Goal: Information Seeking & Learning: Learn about a topic

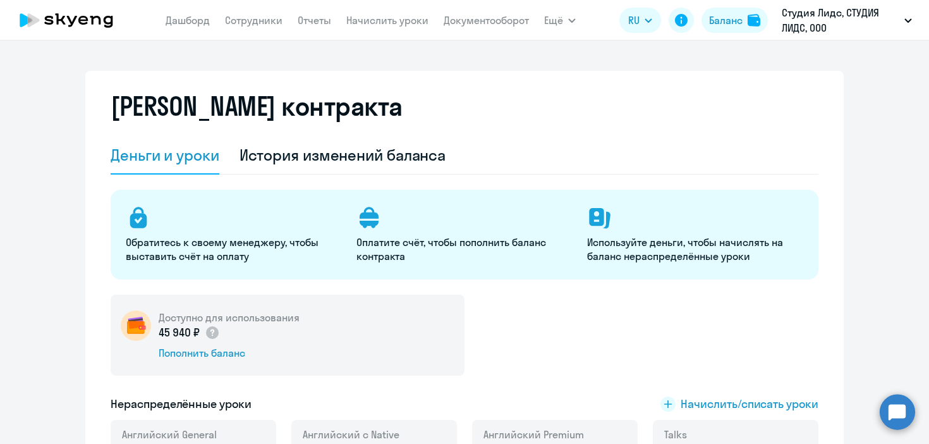
select select "english_adult_not_native_speaker"
click at [254, 20] on link "Сотрудники" at bounding box center [254, 20] width 58 height 13
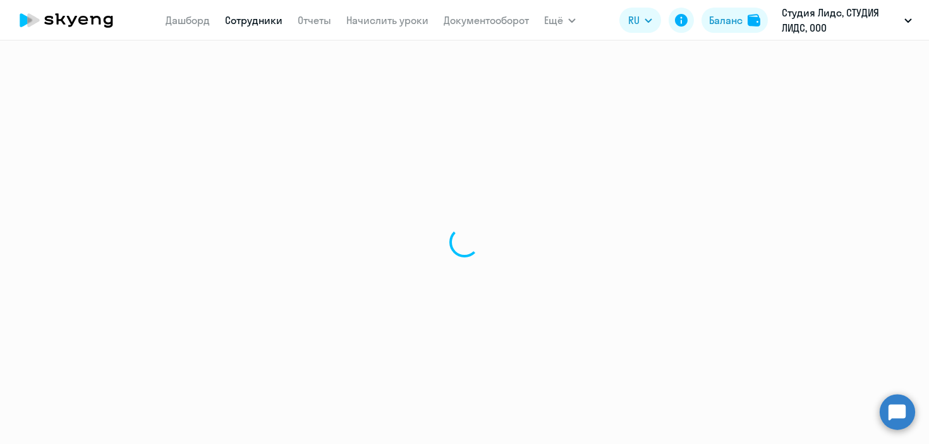
select select "30"
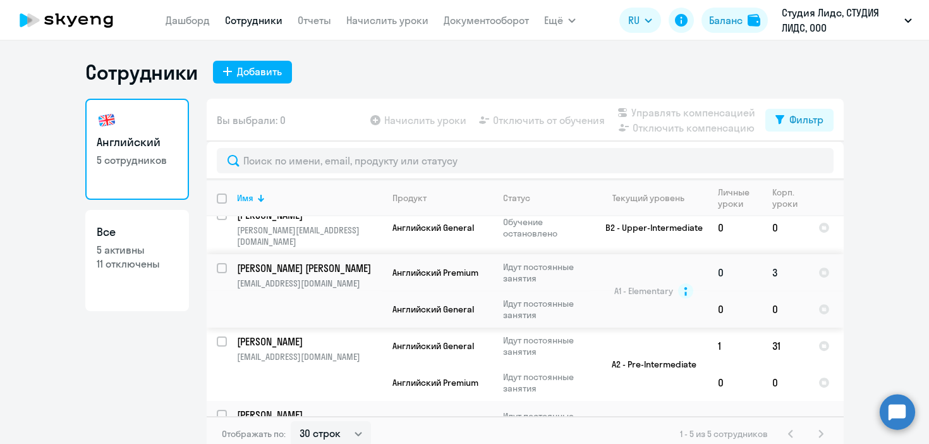
scroll to position [16, 0]
click at [297, 260] on p "[PERSON_NAME] [PERSON_NAME]" at bounding box center [308, 267] width 143 height 14
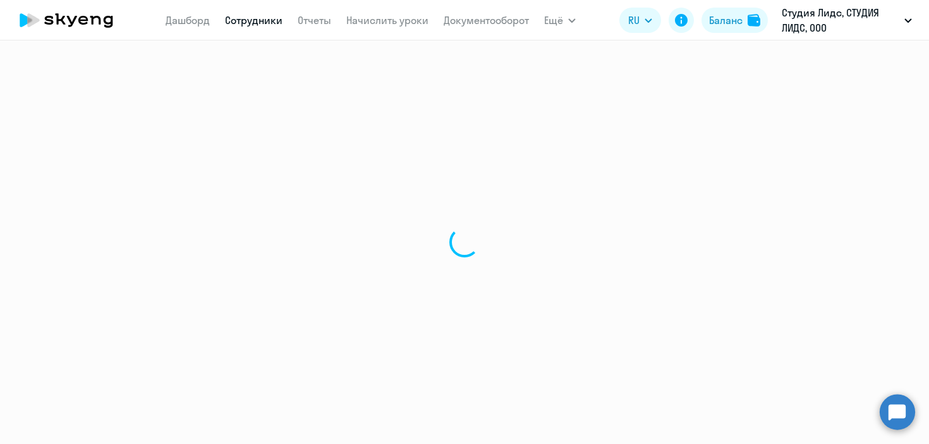
select select "english"
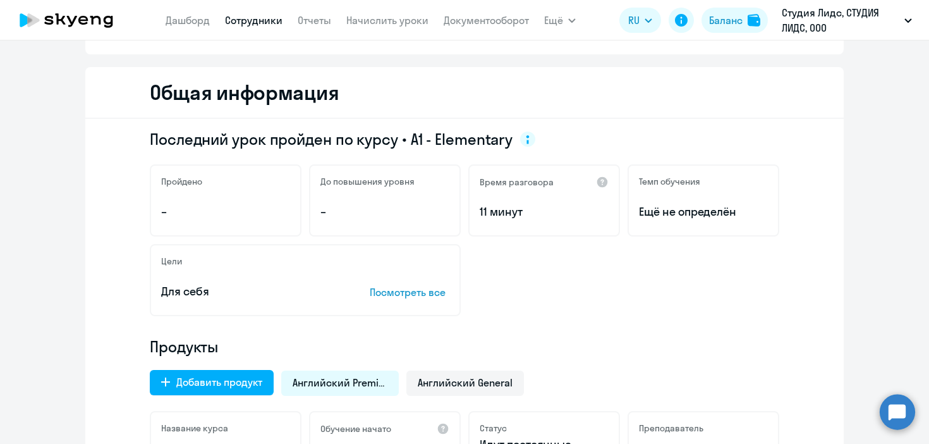
scroll to position [242, 0]
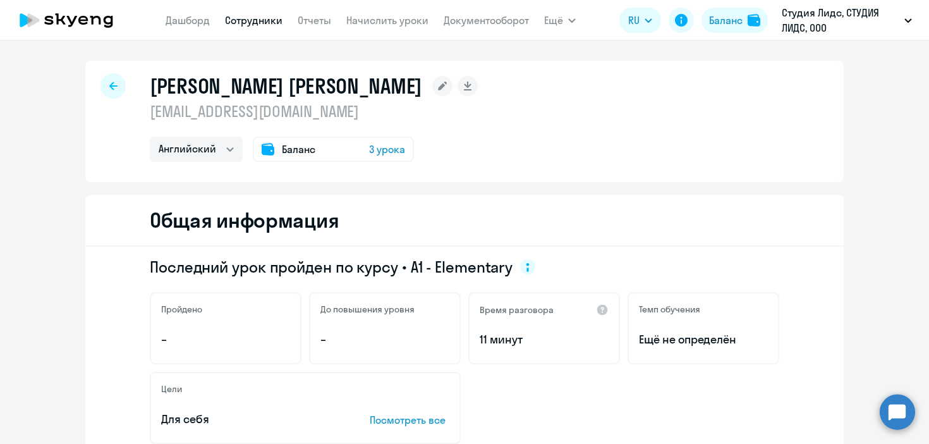
select select "30"
